Goal: Task Accomplishment & Management: Use online tool/utility

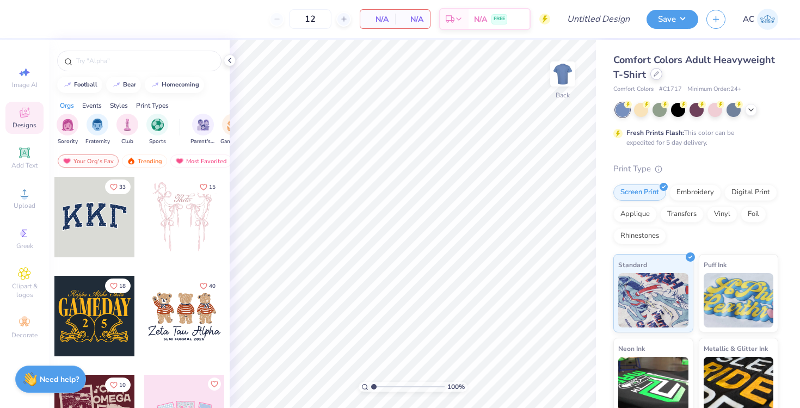
click at [658, 79] on div "Comfort Colors Adult Heavyweight T-Shirt" at bounding box center [695, 67] width 165 height 29
click at [659, 73] on div at bounding box center [656, 74] width 12 height 12
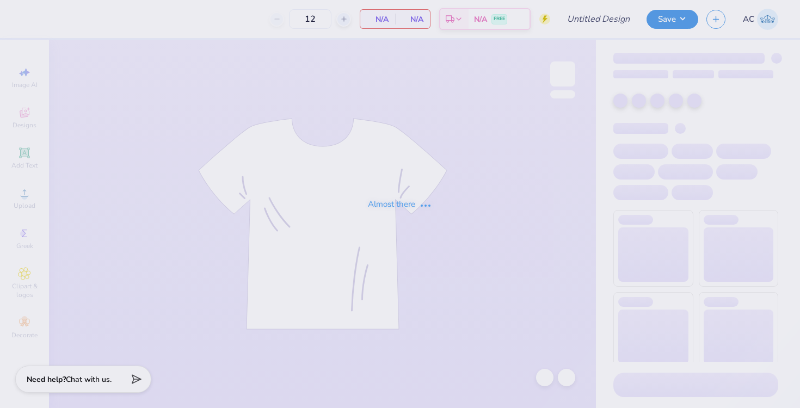
type input "Investment Banking Academy Proof 1"
type input "15"
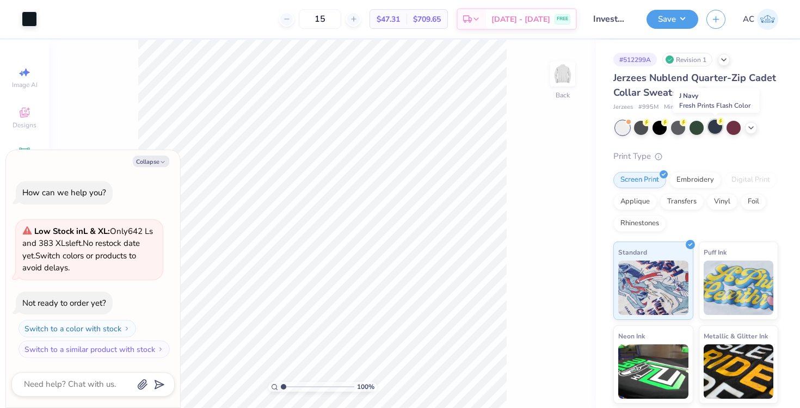
click at [713, 124] on div at bounding box center [715, 127] width 14 height 14
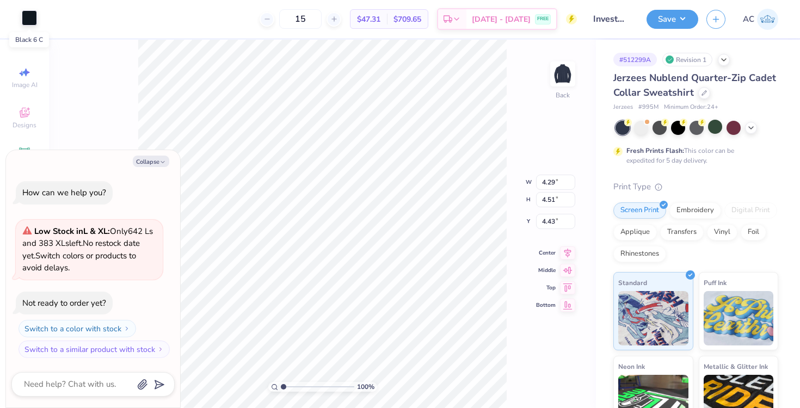
click at [30, 22] on div at bounding box center [29, 17] width 15 height 15
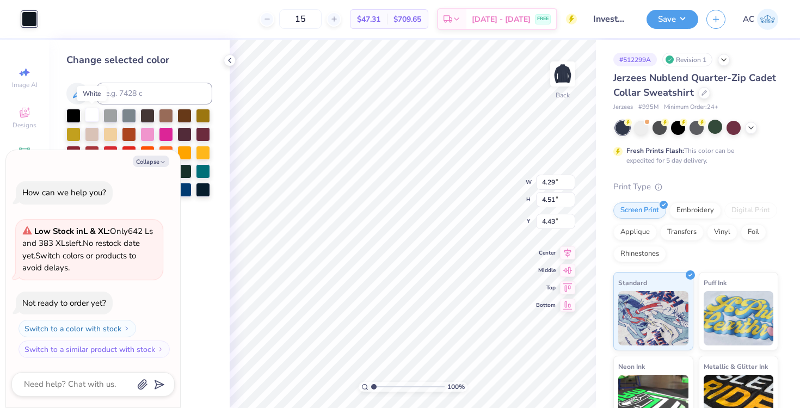
click at [92, 115] on div at bounding box center [92, 115] width 14 height 14
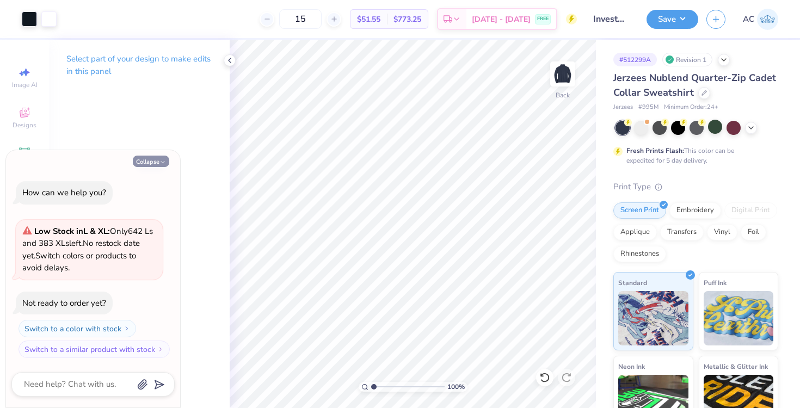
click at [150, 162] on button "Collapse" at bounding box center [151, 161] width 36 height 11
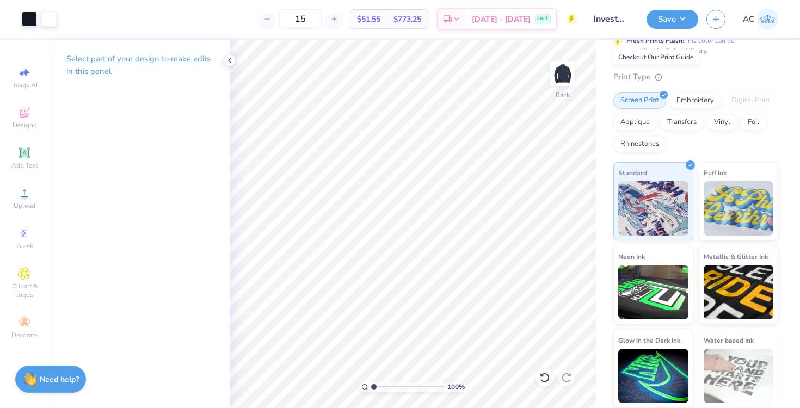
scroll to position [63, 0]
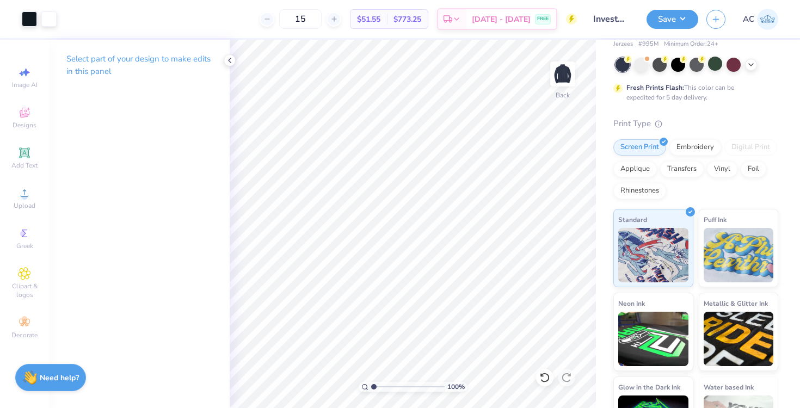
click at [51, 370] on div "Need help? Chat with us." at bounding box center [50, 377] width 71 height 27
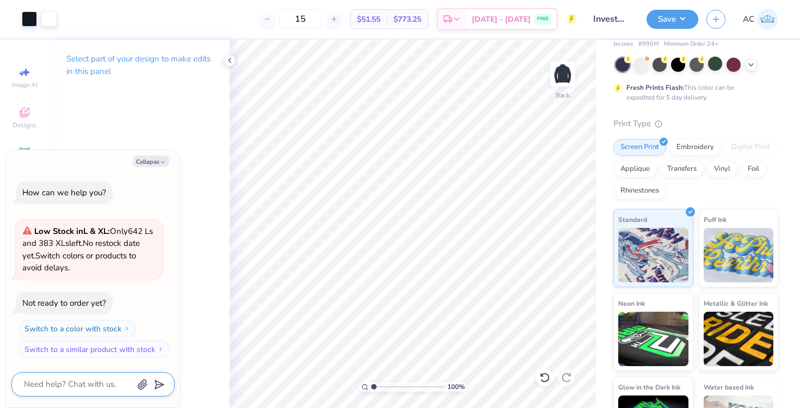
click at [64, 384] on textarea at bounding box center [78, 384] width 110 height 15
type textarea "x"
type textarea "c"
type textarea "x"
type textarea "ca"
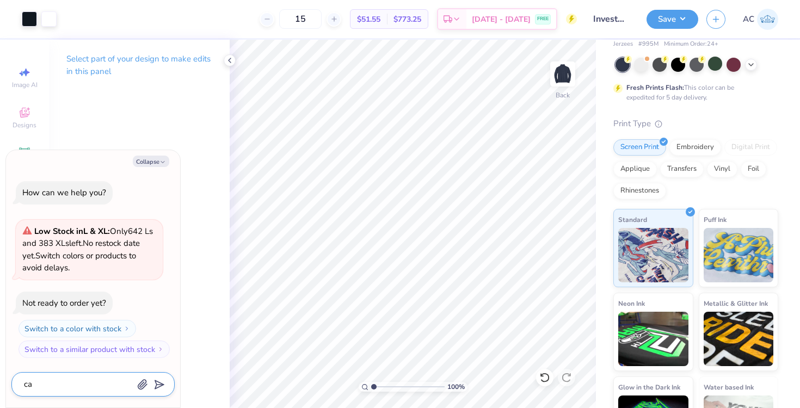
type textarea "x"
type textarea "can"
type textarea "x"
type textarea "can"
type textarea "x"
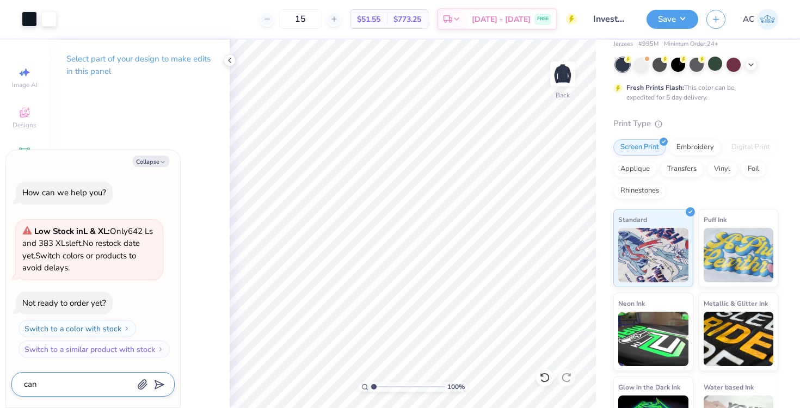
type textarea "can i"
type textarea "x"
type textarea "can i"
type textarea "x"
type textarea "can i e"
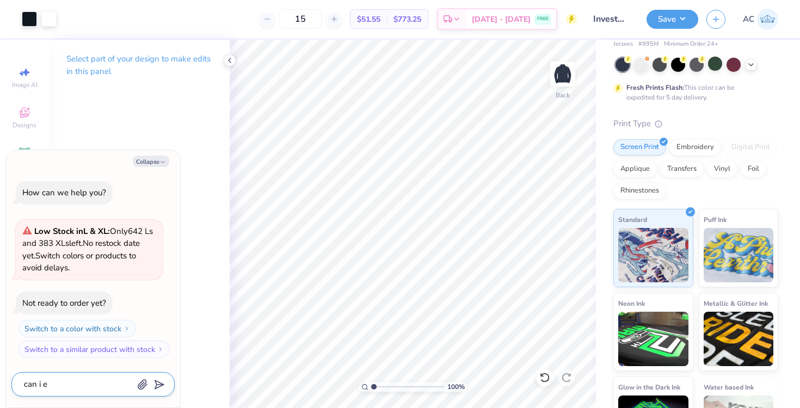
type textarea "x"
type textarea "can i er"
type textarea "x"
type textarea "can i e"
type textarea "x"
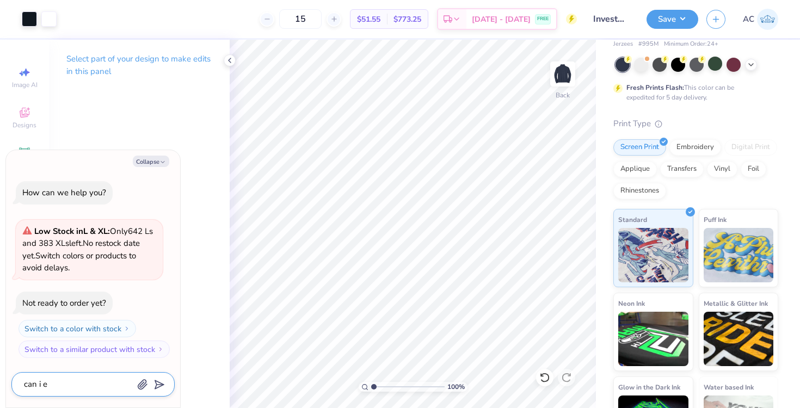
type textarea "can i"
type textarea "x"
type textarea "can i r"
type textarea "x"
type textarea "can i re"
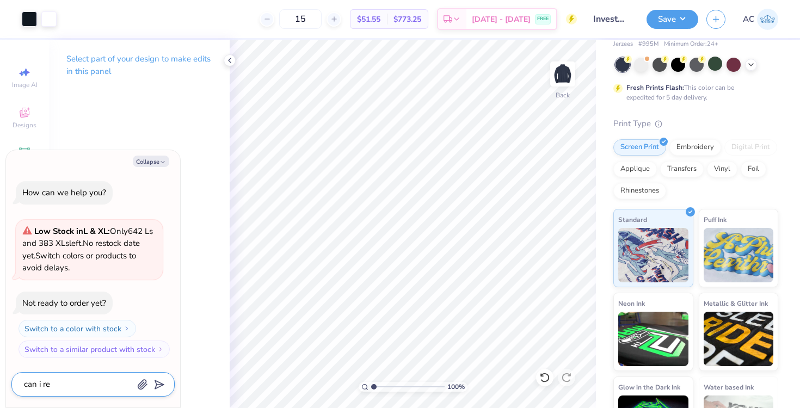
type textarea "x"
type textarea "can i req"
type textarea "x"
type textarea "can i requ"
type textarea "x"
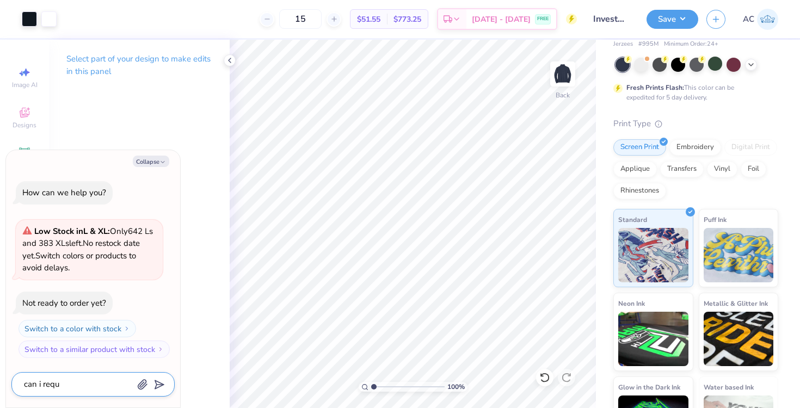
type textarea "can i reque"
type textarea "x"
type textarea "can i reques"
type textarea "x"
type textarea "can i request"
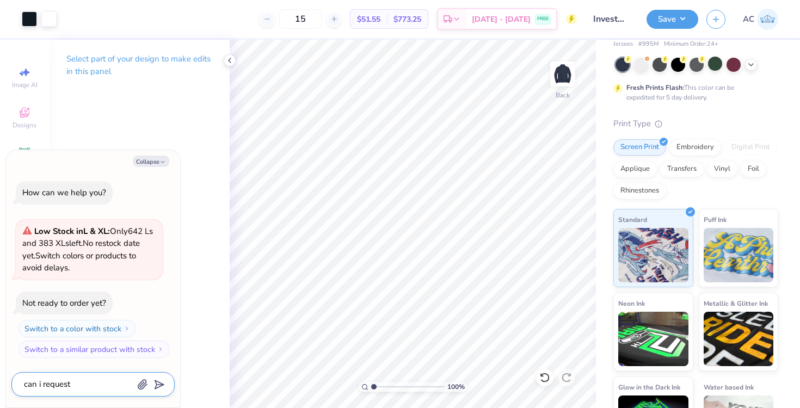
type textarea "x"
type textarea "can i request"
type textarea "x"
type textarea "can i request a"
type textarea "x"
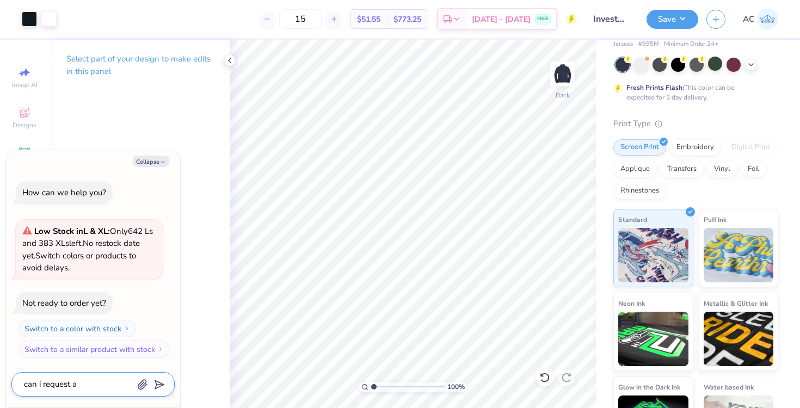
type textarea "can i request a"
type textarea "x"
type textarea "can i request a p"
type textarea "x"
type textarea "can i request a pr"
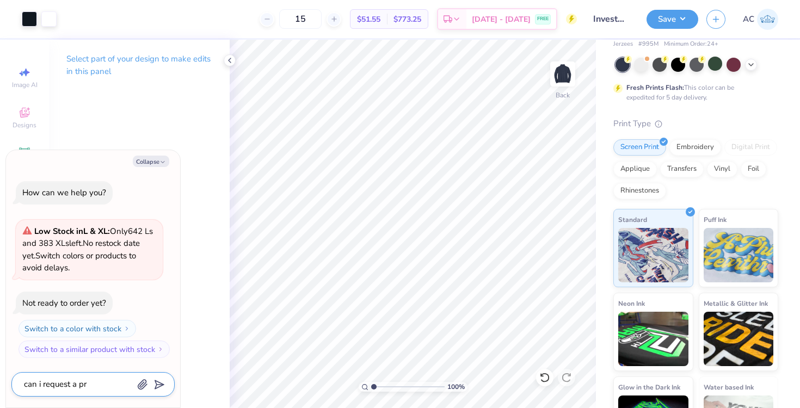
type textarea "x"
type textarea "can i request a pro"
type textarea "x"
type textarea "can i request a proo"
type textarea "x"
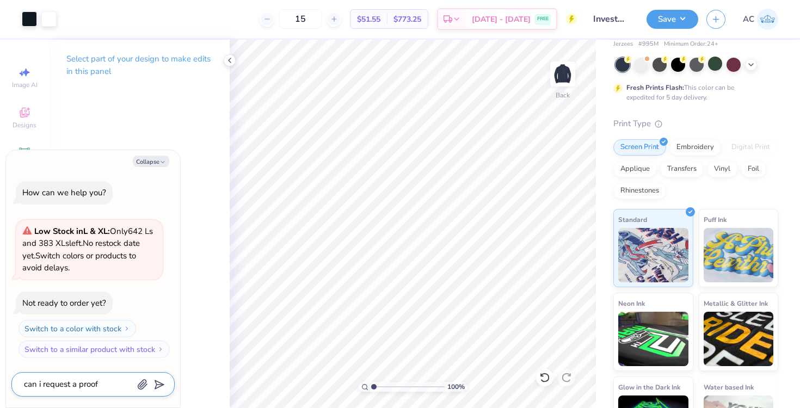
type textarea "can i request a proof"
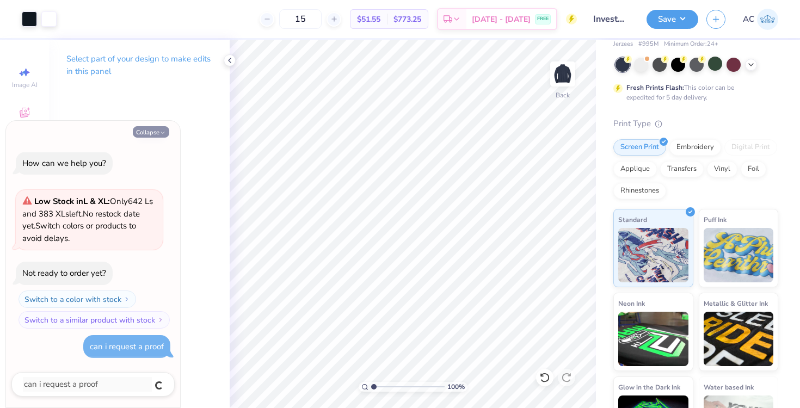
click at [152, 129] on button "Collapse" at bounding box center [151, 131] width 36 height 11
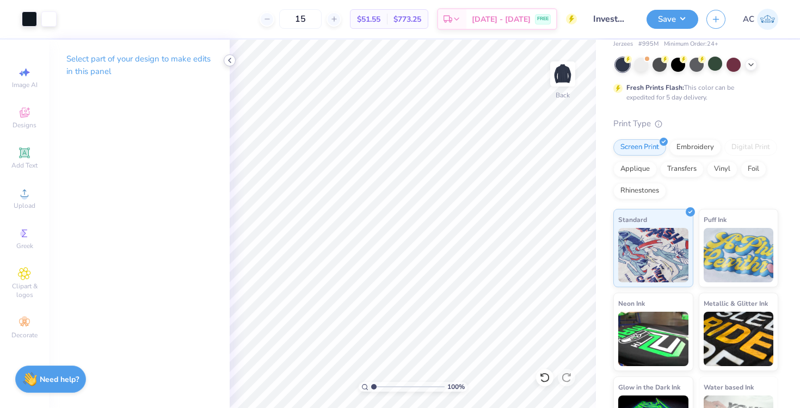
click at [229, 60] on polyline at bounding box center [229, 60] width 2 height 4
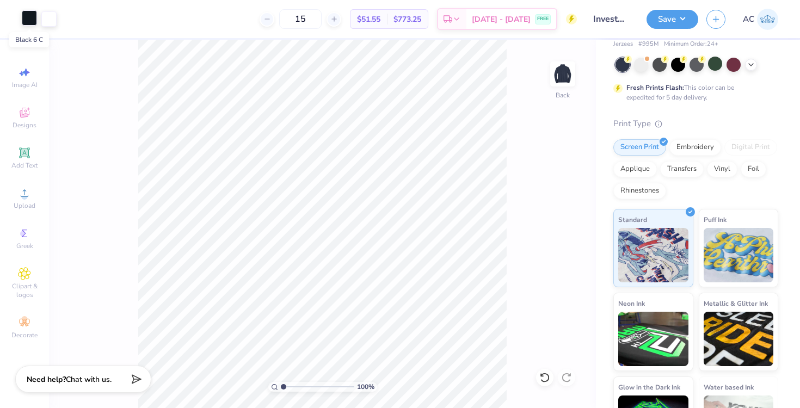
click at [26, 19] on div at bounding box center [29, 17] width 15 height 15
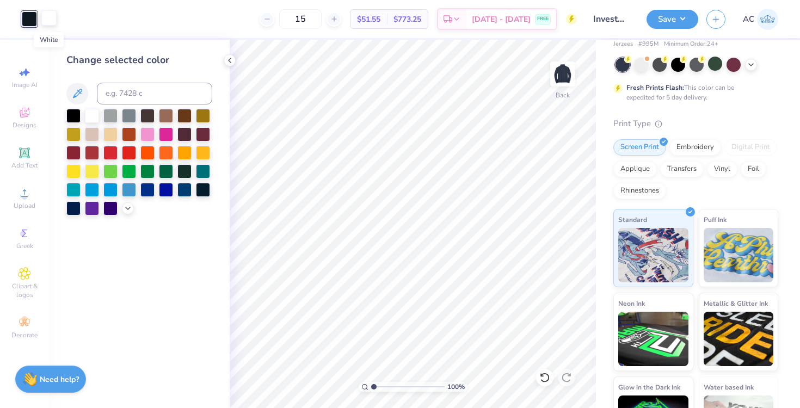
click at [48, 17] on div at bounding box center [48, 17] width 15 height 15
click at [29, 16] on div at bounding box center [29, 17] width 15 height 15
click at [93, 118] on div at bounding box center [92, 115] width 14 height 14
click at [561, 73] on img at bounding box center [563, 74] width 44 height 44
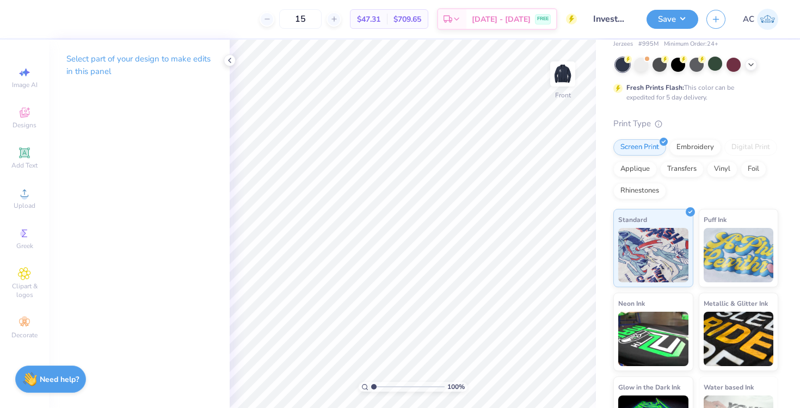
click at [561, 73] on img at bounding box center [563, 74] width 22 height 22
click at [231, 61] on icon at bounding box center [229, 60] width 9 height 9
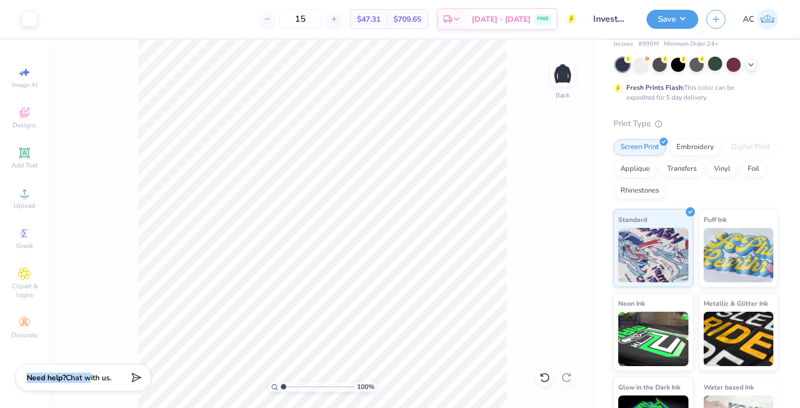
click at [88, 373] on span "Chat with us." at bounding box center [89, 378] width 46 height 10
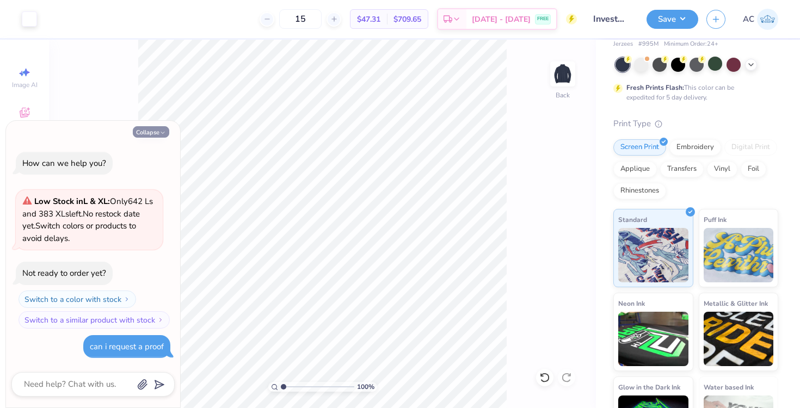
click at [160, 132] on icon "button" at bounding box center [162, 132] width 7 height 7
type textarea "x"
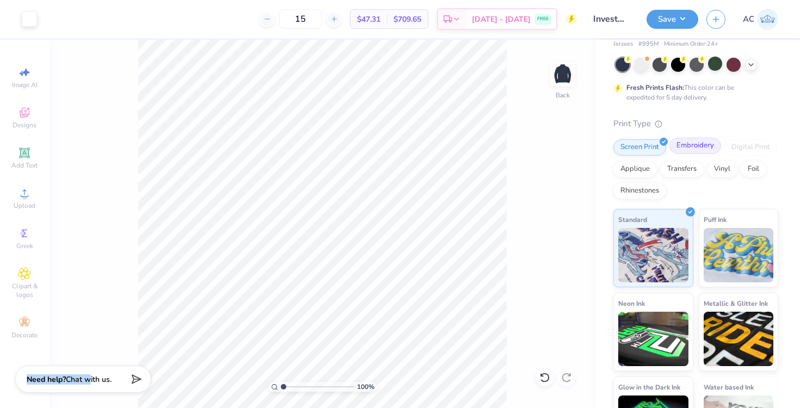
scroll to position [0, 0]
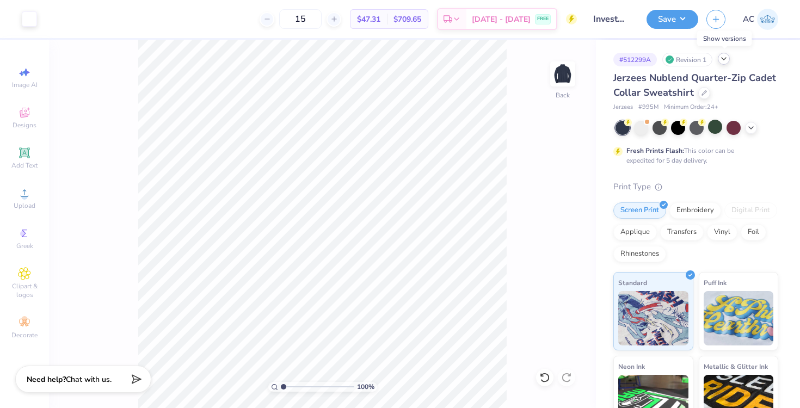
click at [724, 60] on polyline at bounding box center [723, 59] width 4 height 2
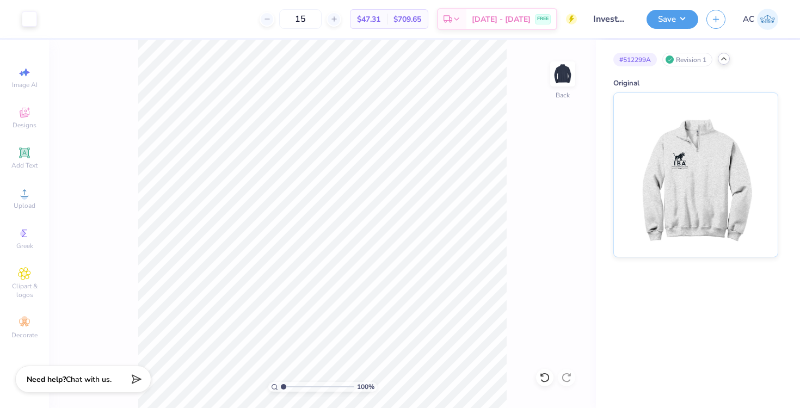
click at [724, 60] on icon at bounding box center [723, 58] width 9 height 9
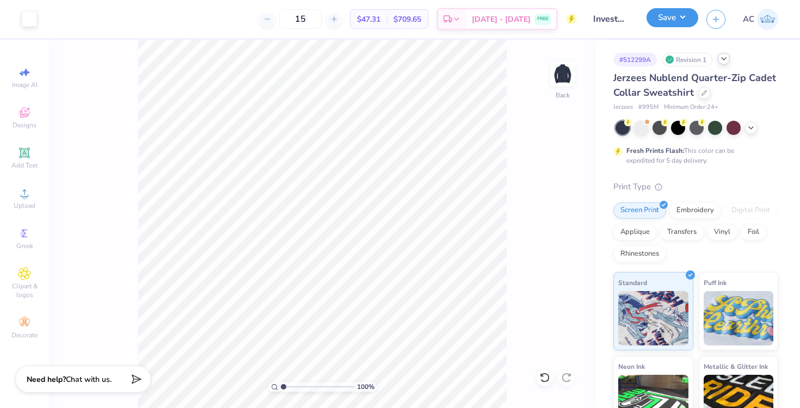
click at [660, 14] on button "Save" at bounding box center [672, 17] width 52 height 19
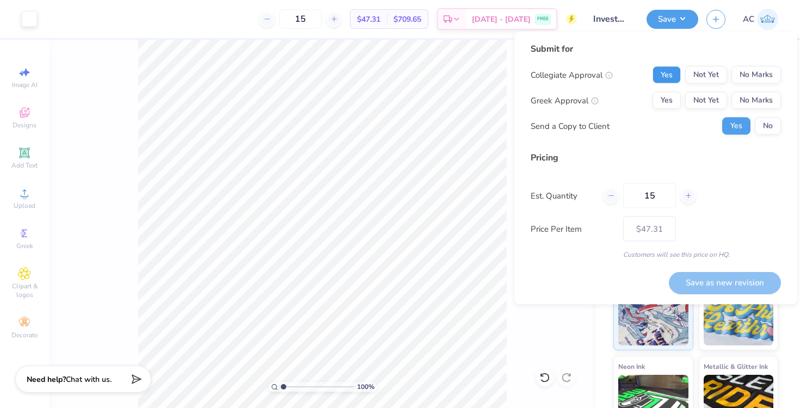
click at [668, 71] on button "Yes" at bounding box center [666, 74] width 28 height 17
click at [747, 99] on button "No Marks" at bounding box center [756, 100] width 50 height 17
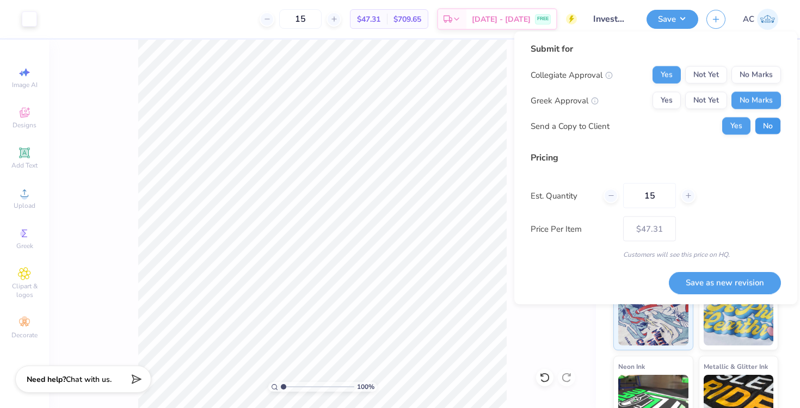
click at [762, 124] on button "No" at bounding box center [768, 126] width 26 height 17
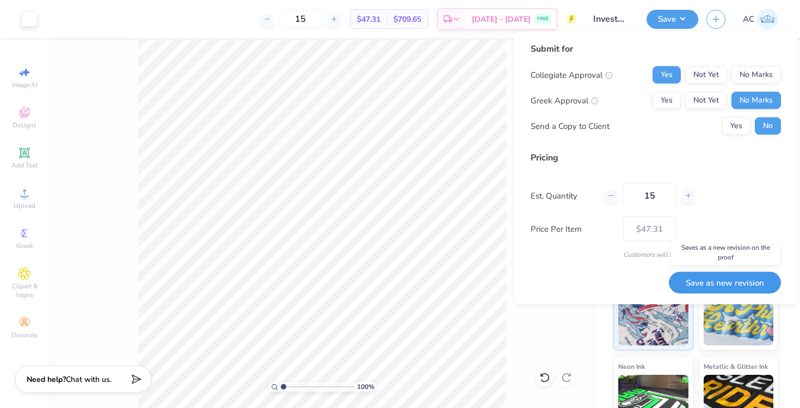
click at [697, 283] on button "Save as new revision" at bounding box center [725, 282] width 112 height 22
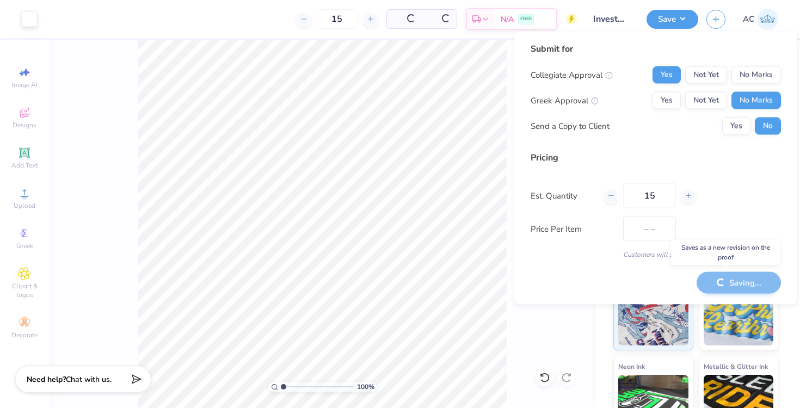
type input "$47.31"
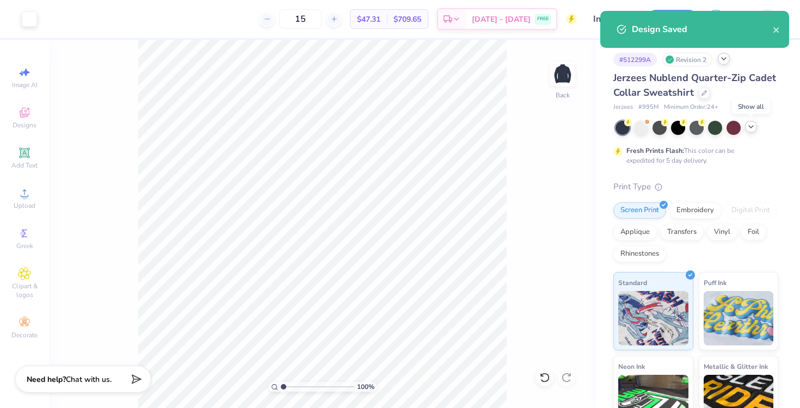
click at [753, 128] on icon at bounding box center [750, 126] width 9 height 9
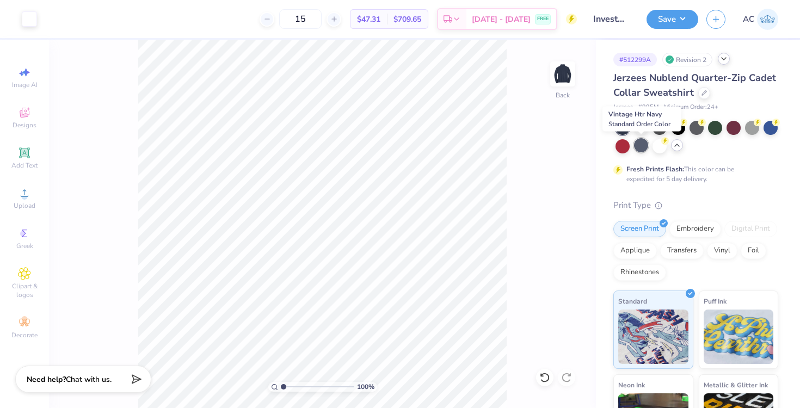
click at [641, 142] on div at bounding box center [641, 145] width 14 height 14
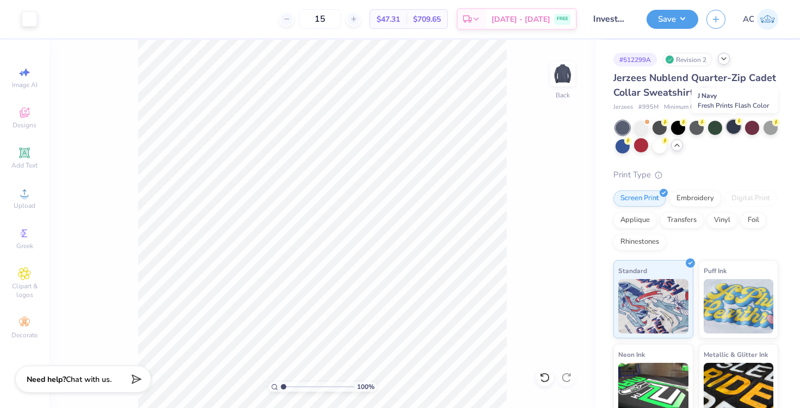
click at [734, 123] on div at bounding box center [733, 127] width 14 height 14
